Goal: Information Seeking & Learning: Learn about a topic

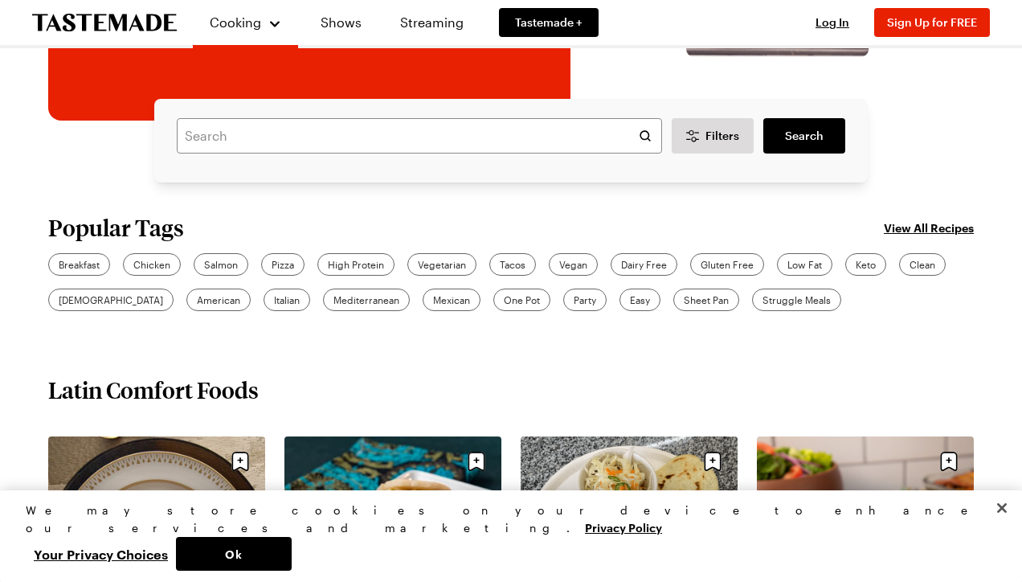
scroll to position [354, 0]
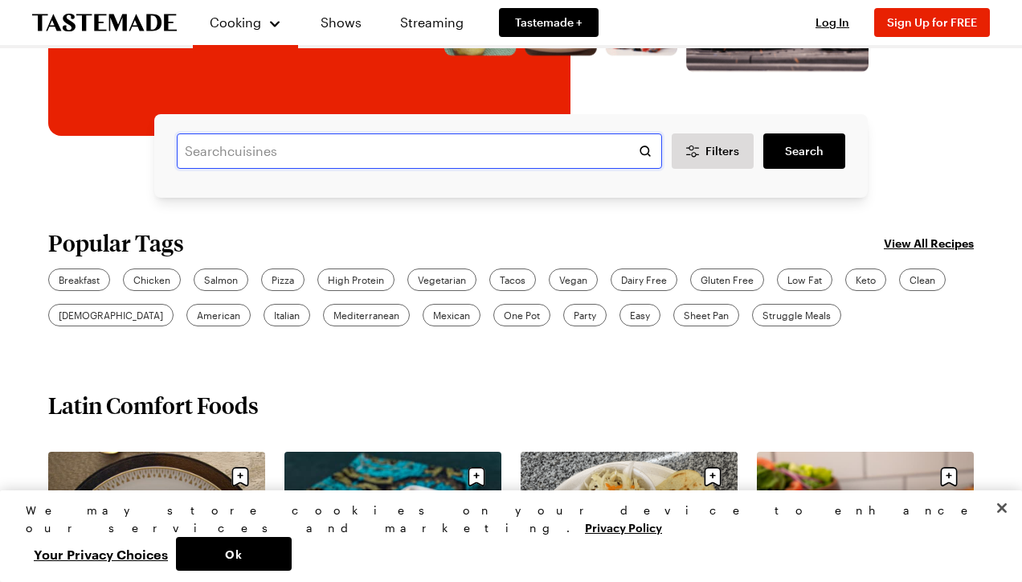
click at [273, 150] on input "text" at bounding box center [419, 150] width 485 height 35
type input "pasta fromscratch"
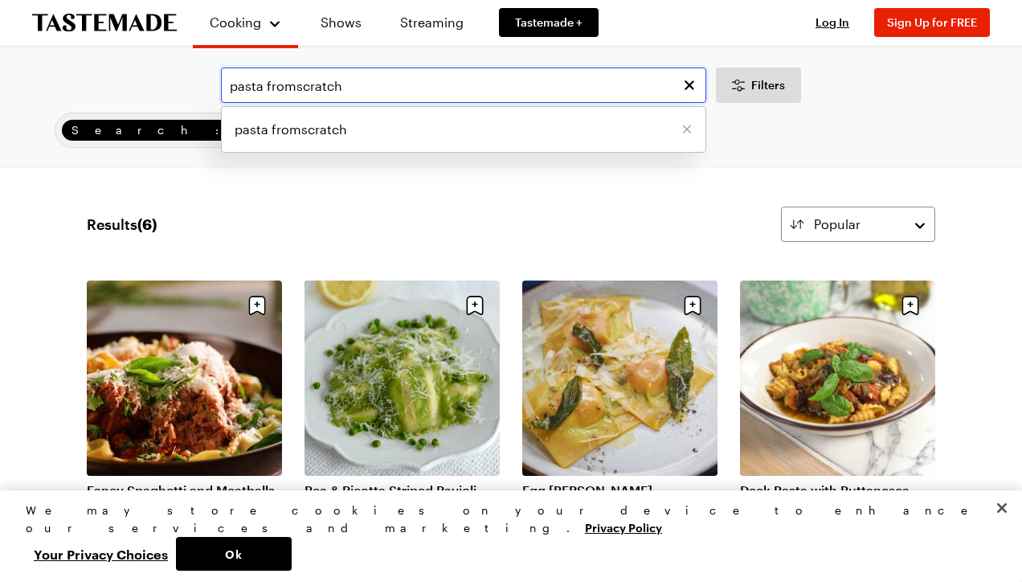
click at [293, 87] on input "pasta fromscratch" at bounding box center [463, 85] width 485 height 35
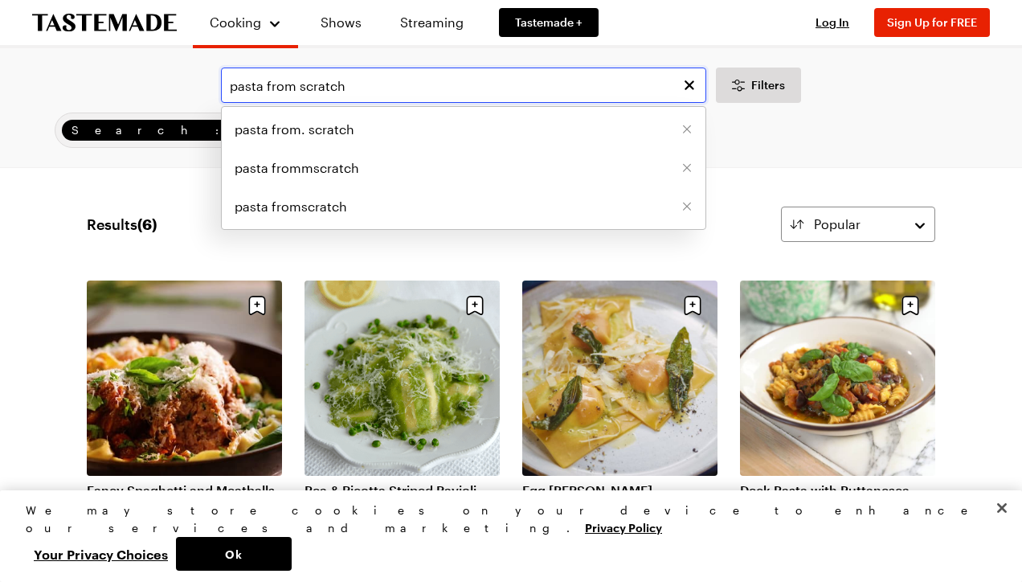
type input "pasta from scratch"
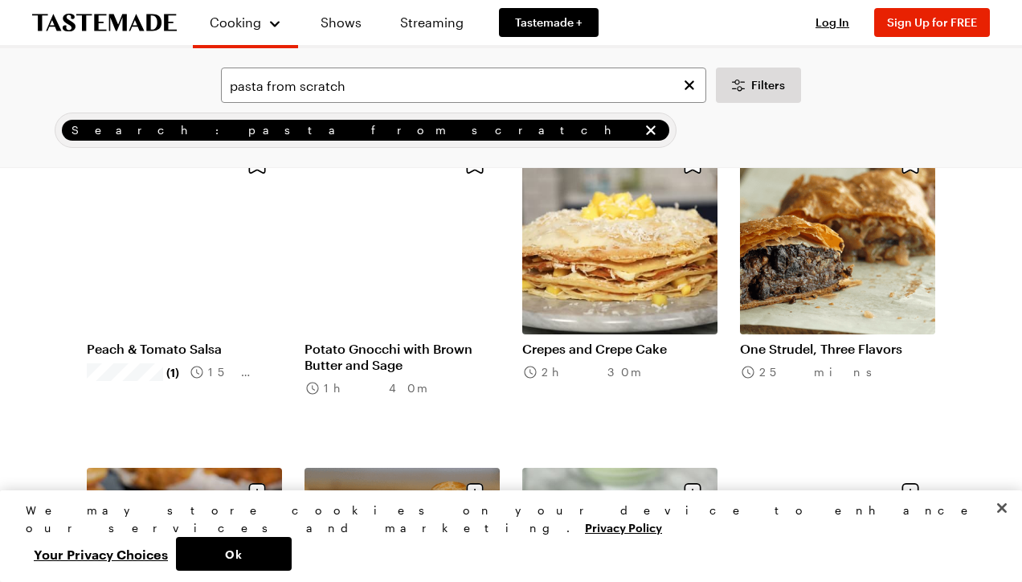
scroll to position [3430, 0]
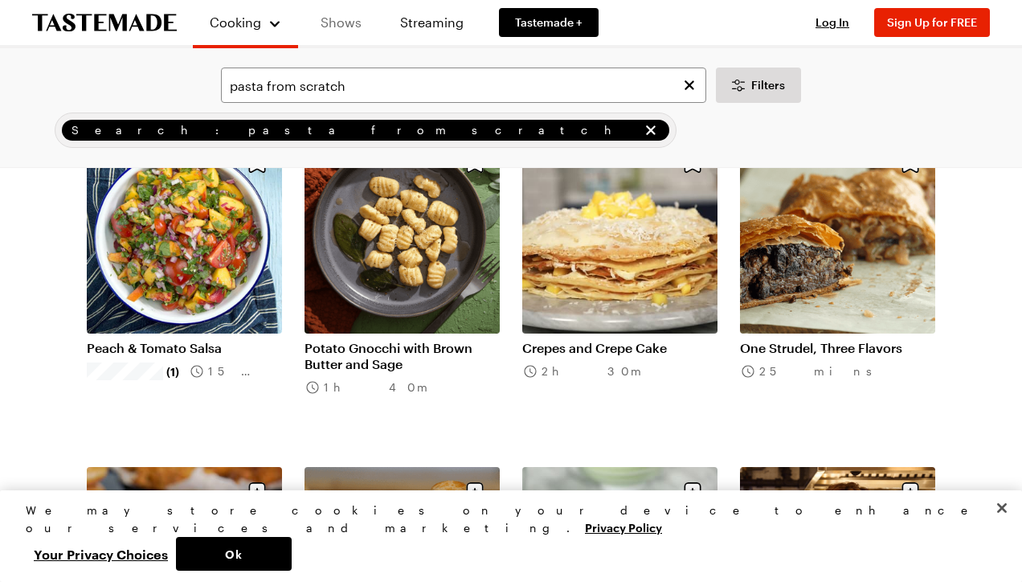
click at [338, 19] on link "Shows" at bounding box center [341, 22] width 73 height 45
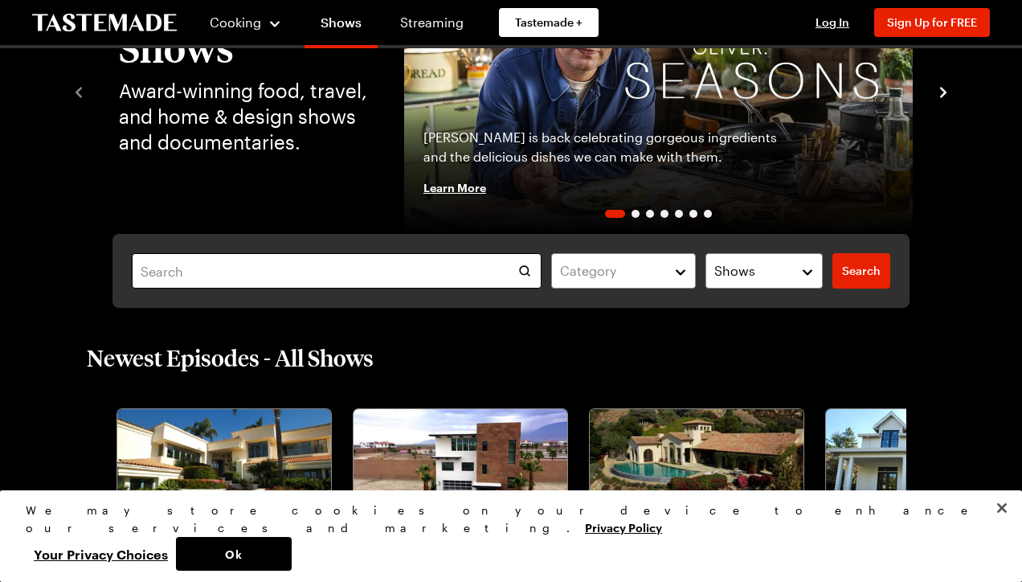
scroll to position [152, 0]
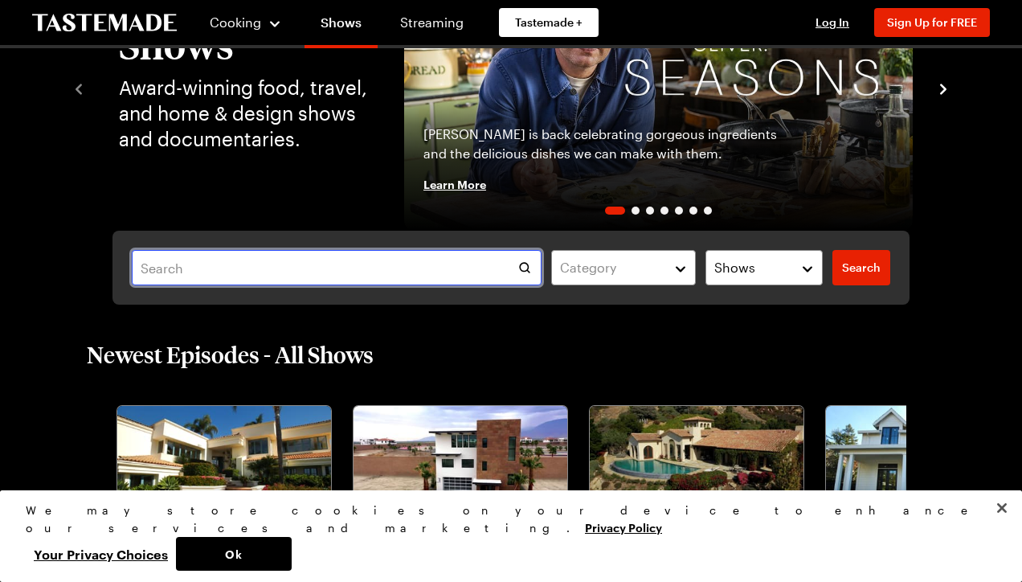
click at [306, 280] on input "text" at bounding box center [337, 267] width 410 height 35
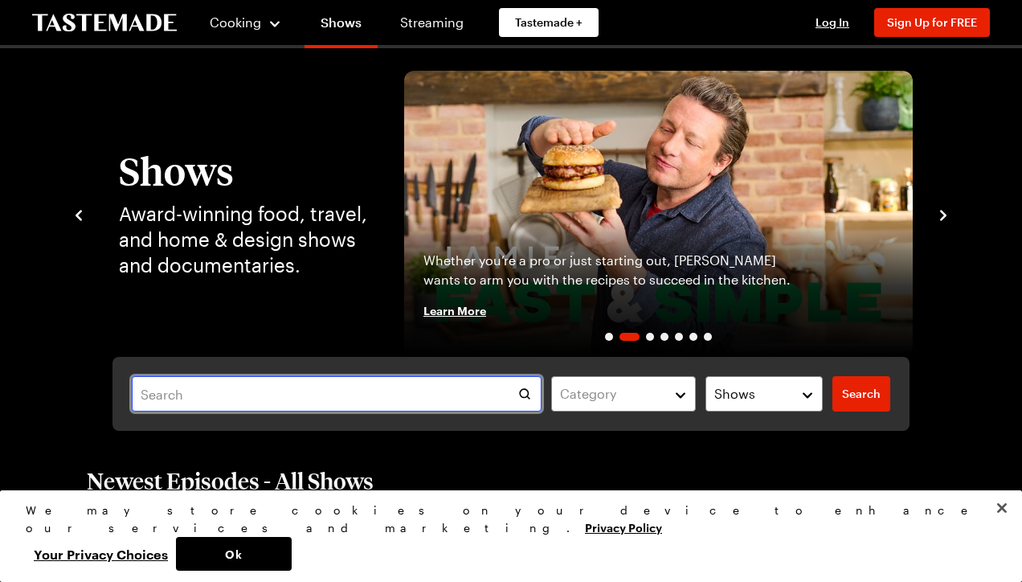
scroll to position [19, 0]
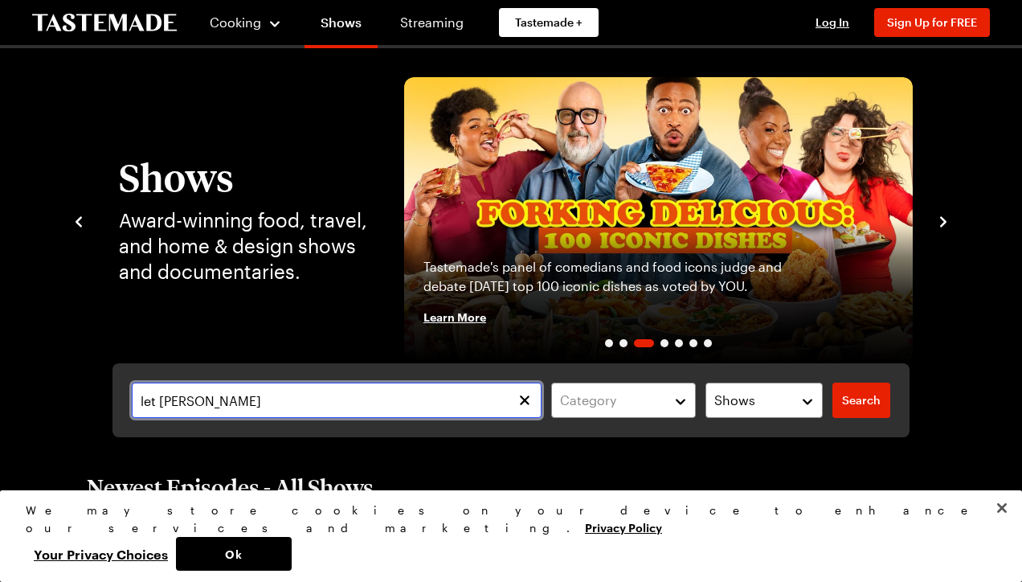
type input "let [PERSON_NAME]"
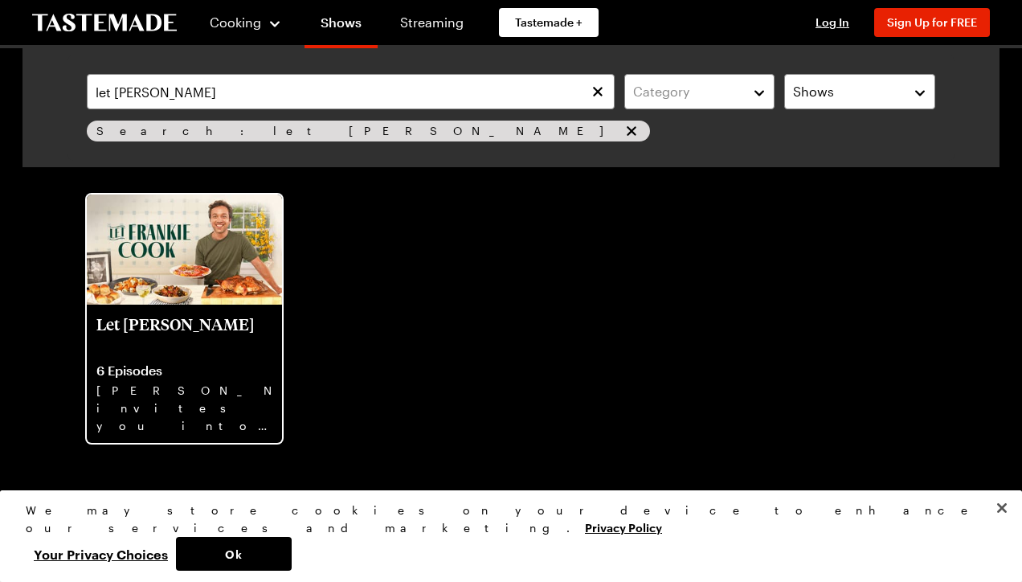
scroll to position [92, 0]
click at [198, 403] on p "[PERSON_NAME] invites you into his home kitchen where bold flavors, big ideas a…" at bounding box center [184, 406] width 176 height 51
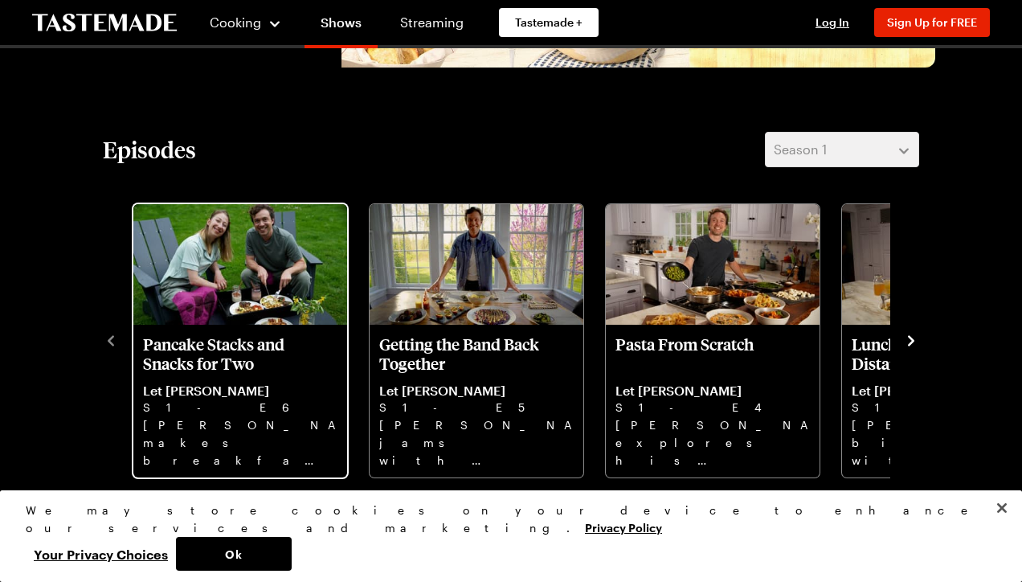
scroll to position [370, 0]
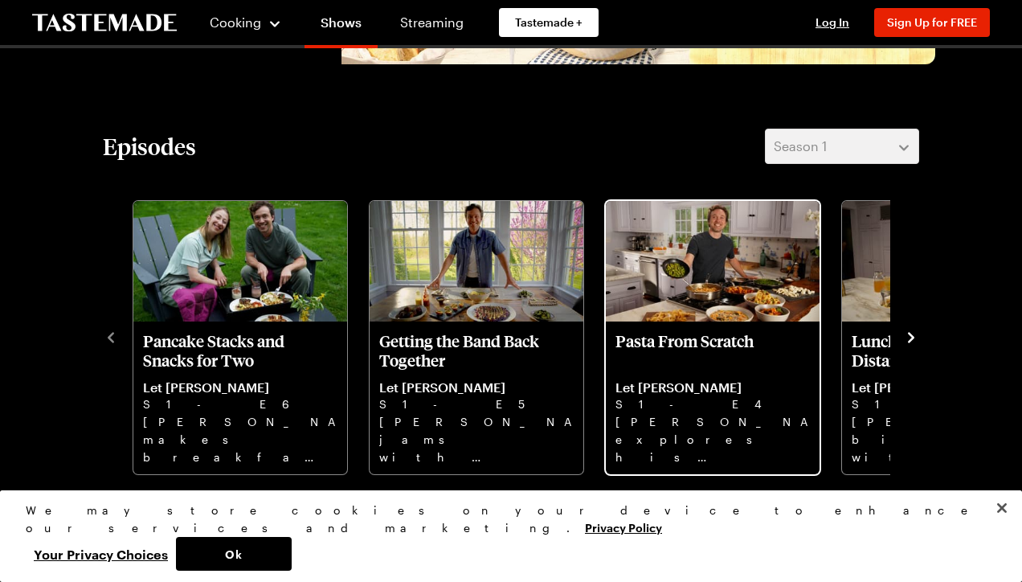
click at [670, 340] on p "Pasta From Scratch" at bounding box center [713, 350] width 195 height 39
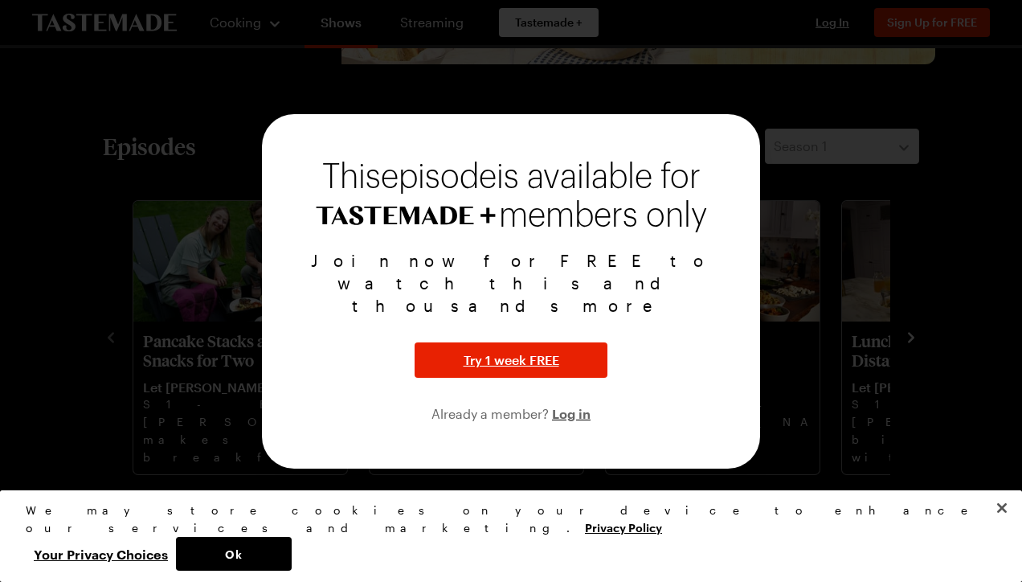
click at [780, 237] on div at bounding box center [511, 291] width 1022 height 582
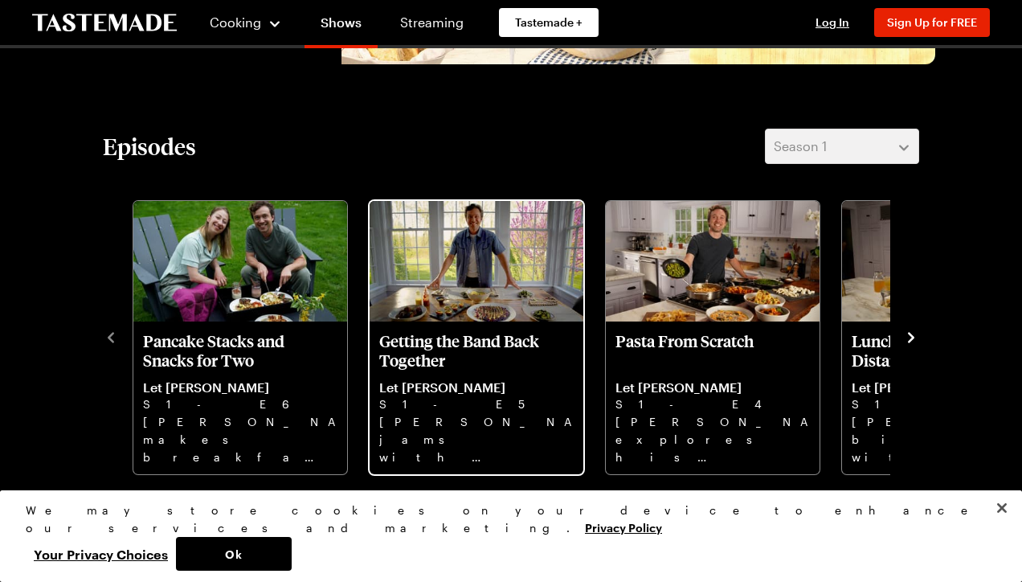
click at [436, 424] on p "[PERSON_NAME] jams with his band and makes [PERSON_NAME], Tare Eggs, Chicken Me…" at bounding box center [476, 438] width 195 height 51
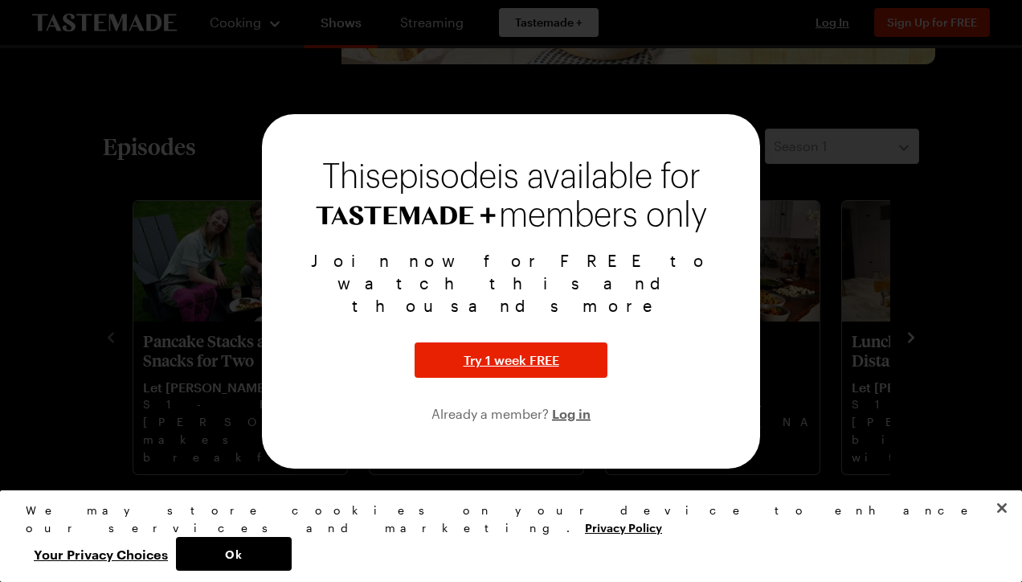
click at [748, 98] on div at bounding box center [511, 291] width 1022 height 582
